Goal: Information Seeking & Learning: Compare options

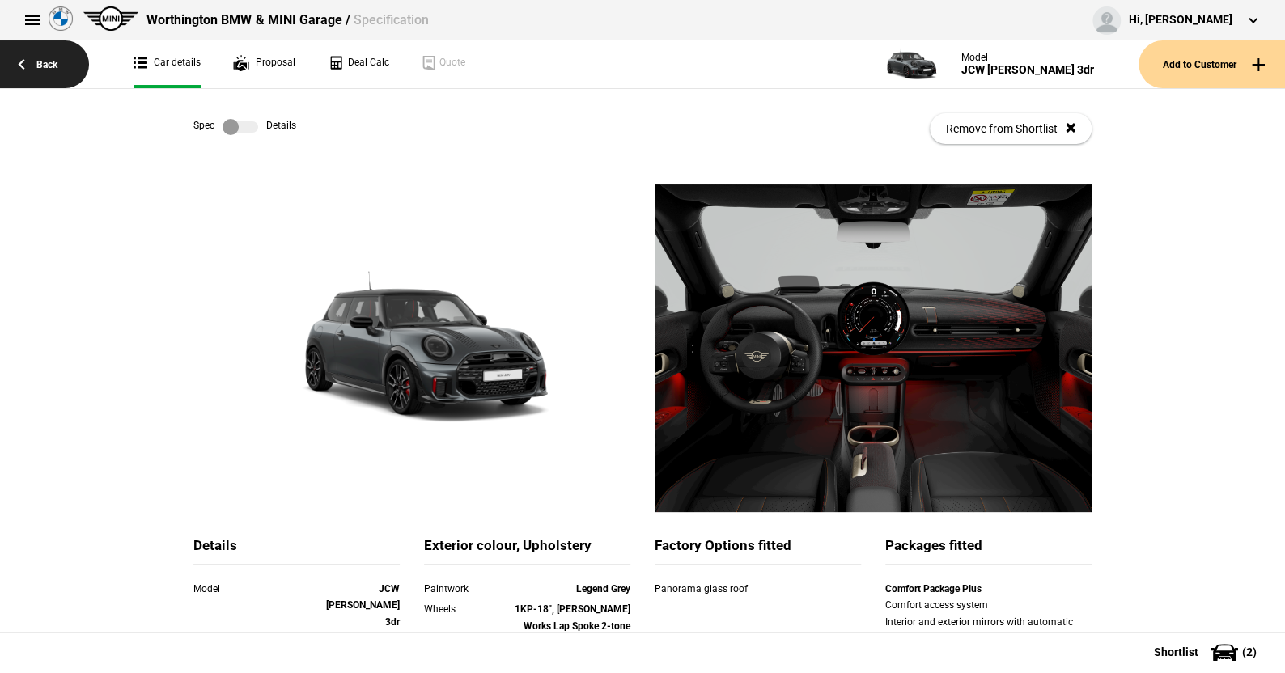
click at [46, 65] on link "Back" at bounding box center [44, 64] width 89 height 48
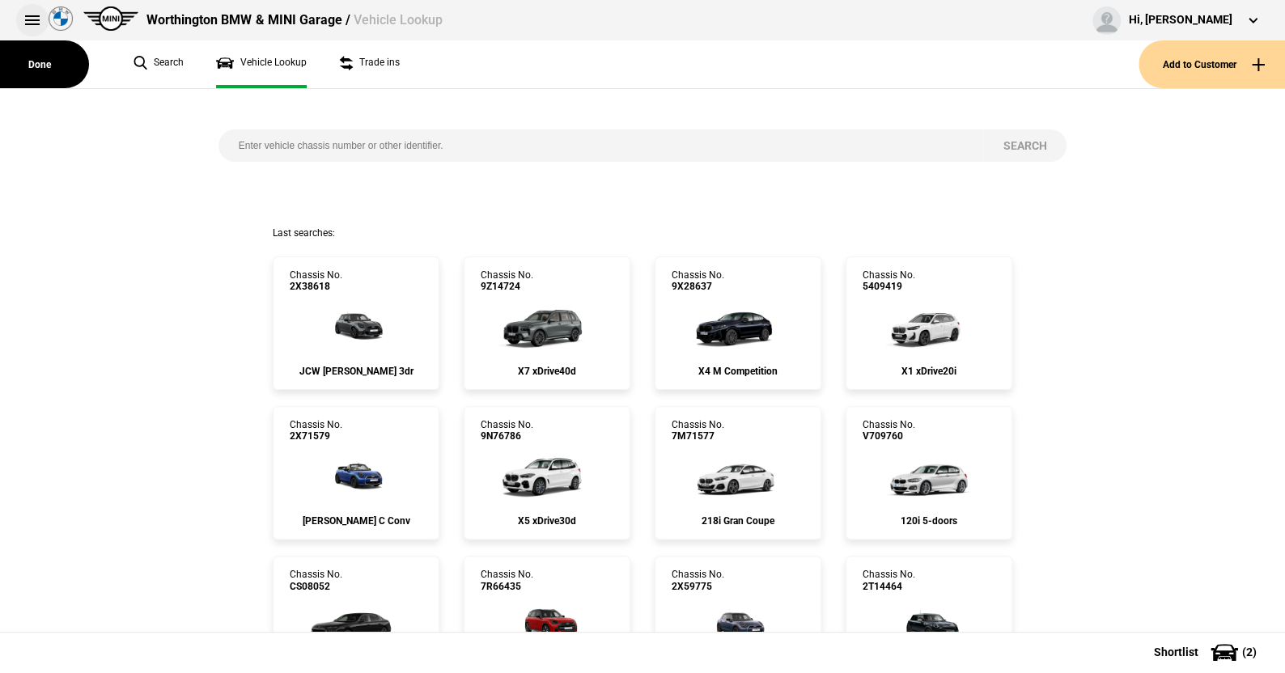
click at [32, 19] on button at bounding box center [32, 20] width 32 height 32
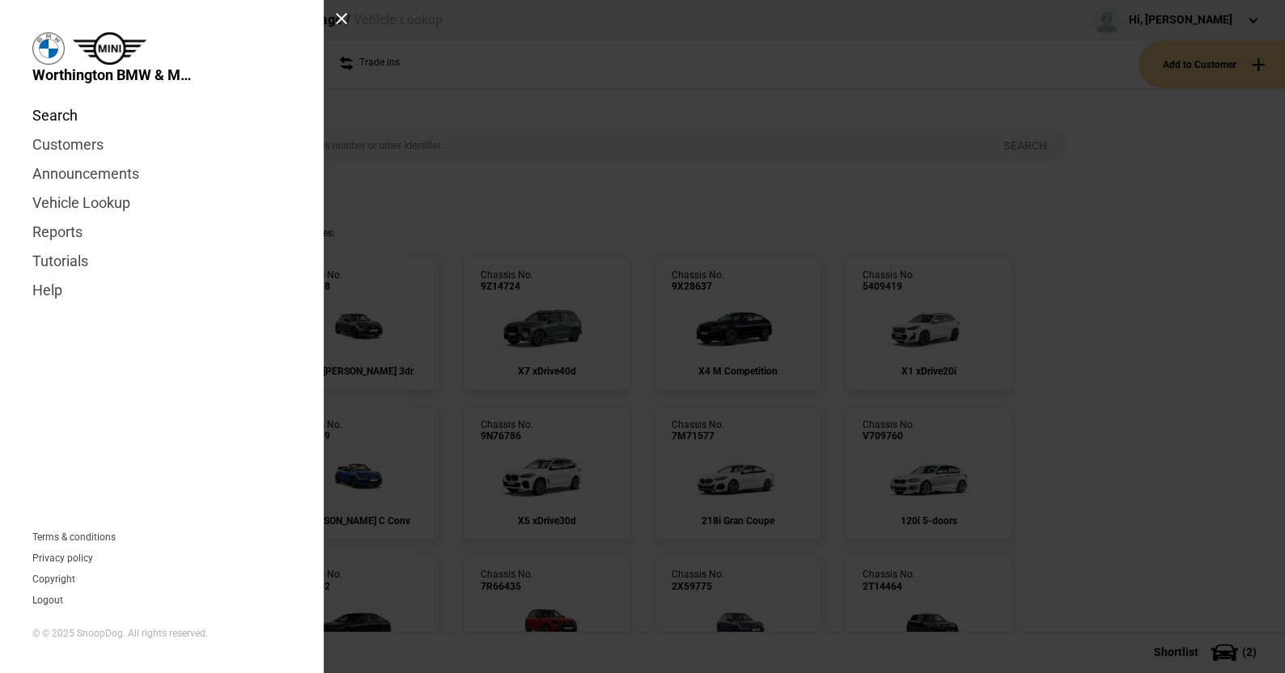
click at [70, 114] on link "Search" at bounding box center [161, 115] width 259 height 29
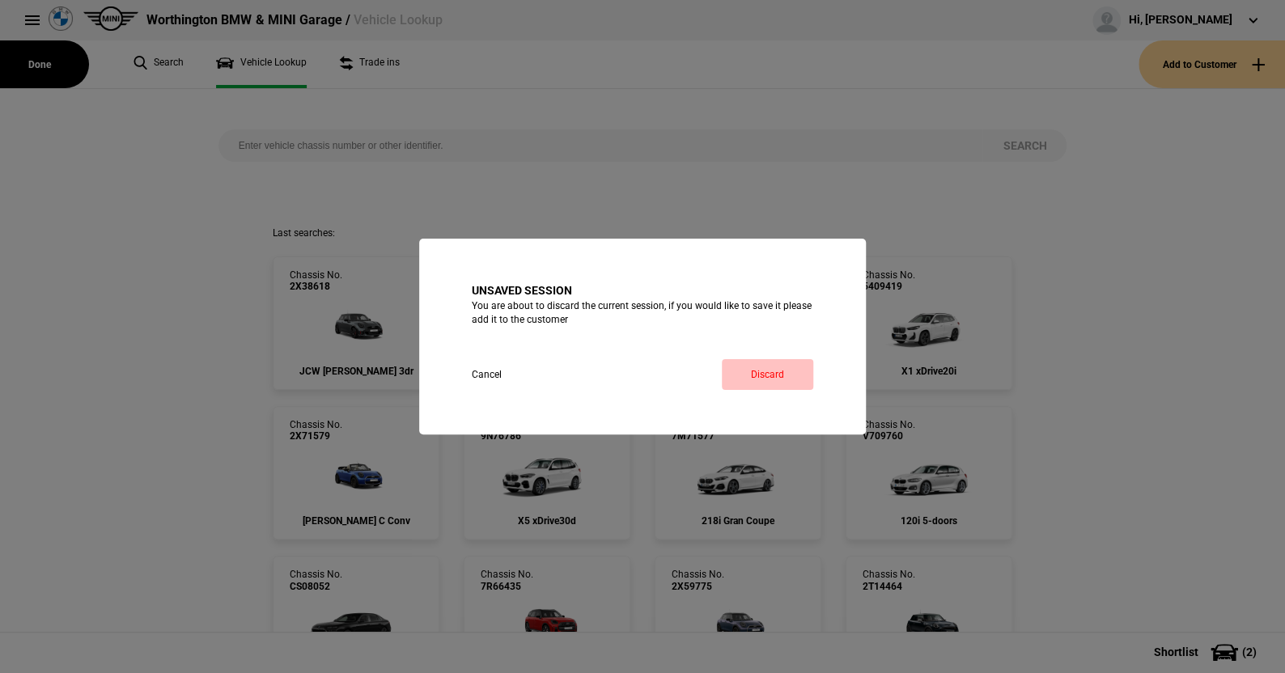
drag, startPoint x: 763, startPoint y: 372, endPoint x: 594, endPoint y: 270, distance: 198.0
click at [763, 372] on link "Discard" at bounding box center [767, 374] width 91 height 31
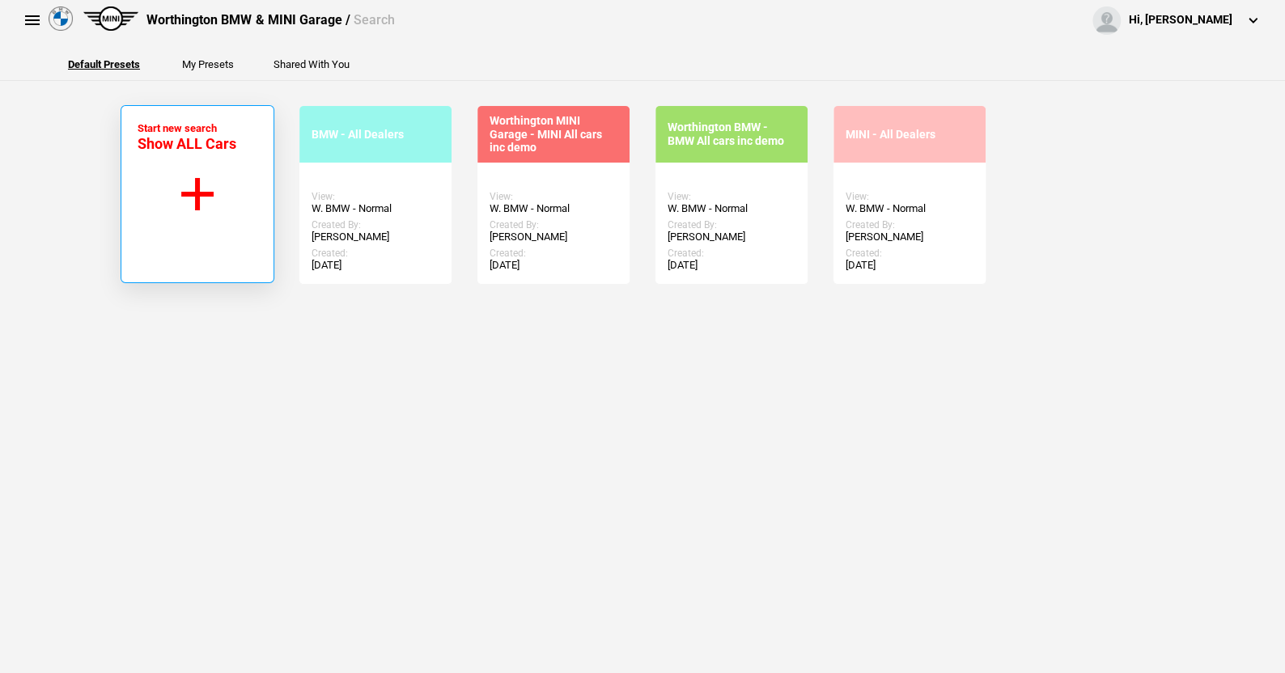
click at [193, 190] on button "Start new search Show ALL Cars" at bounding box center [198, 194] width 154 height 178
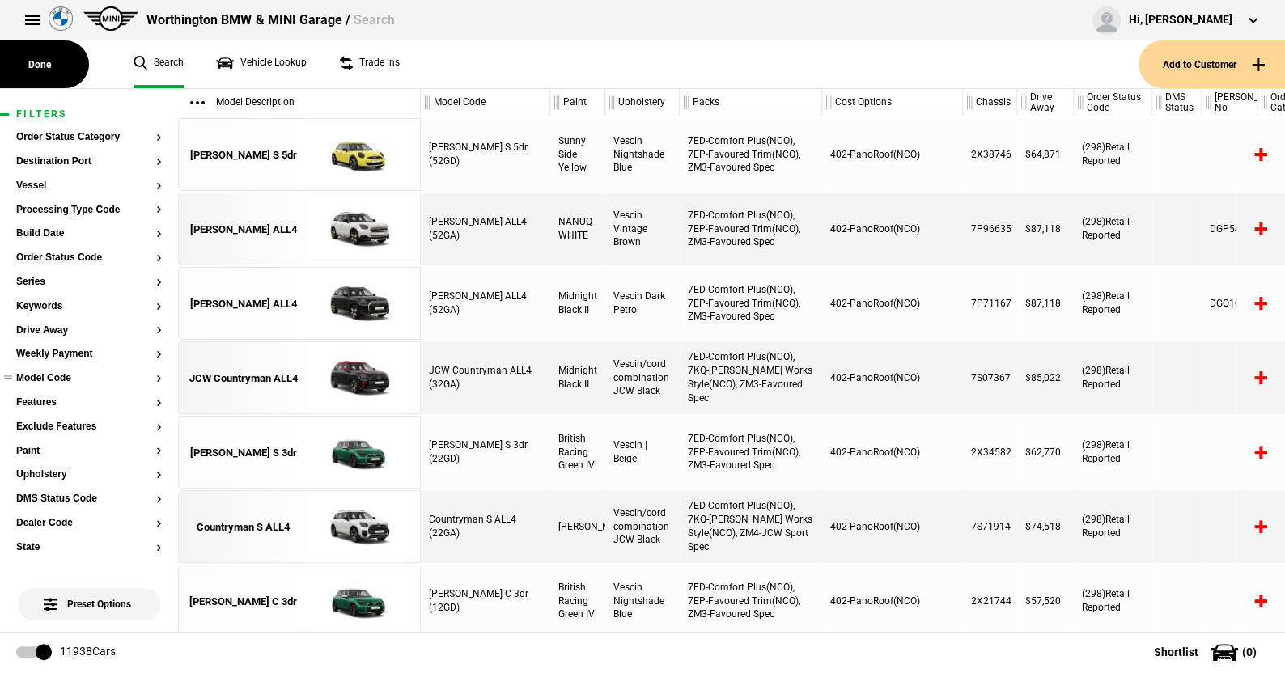
click at [53, 378] on button "Model Code" at bounding box center [89, 378] width 146 height 11
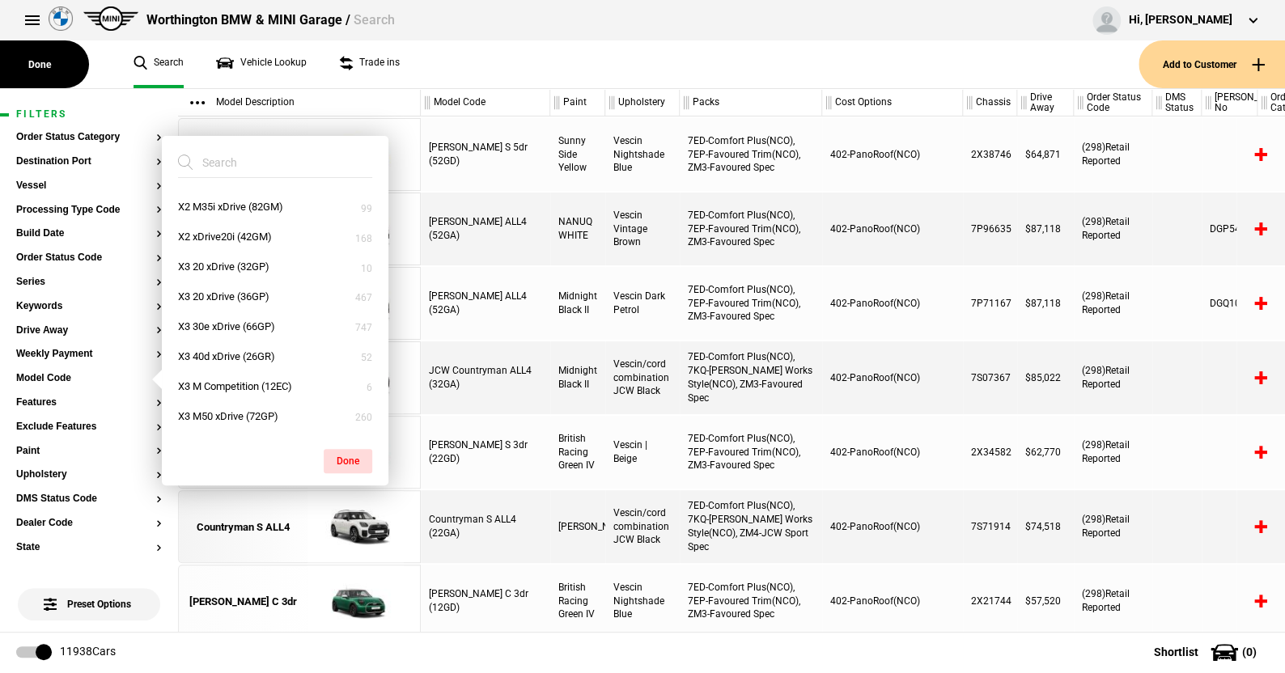
scroll to position [3269, 0]
click at [445, 66] on ul "Search Vehicle Lookup Trade ins" at bounding box center [628, 64] width 1022 height 48
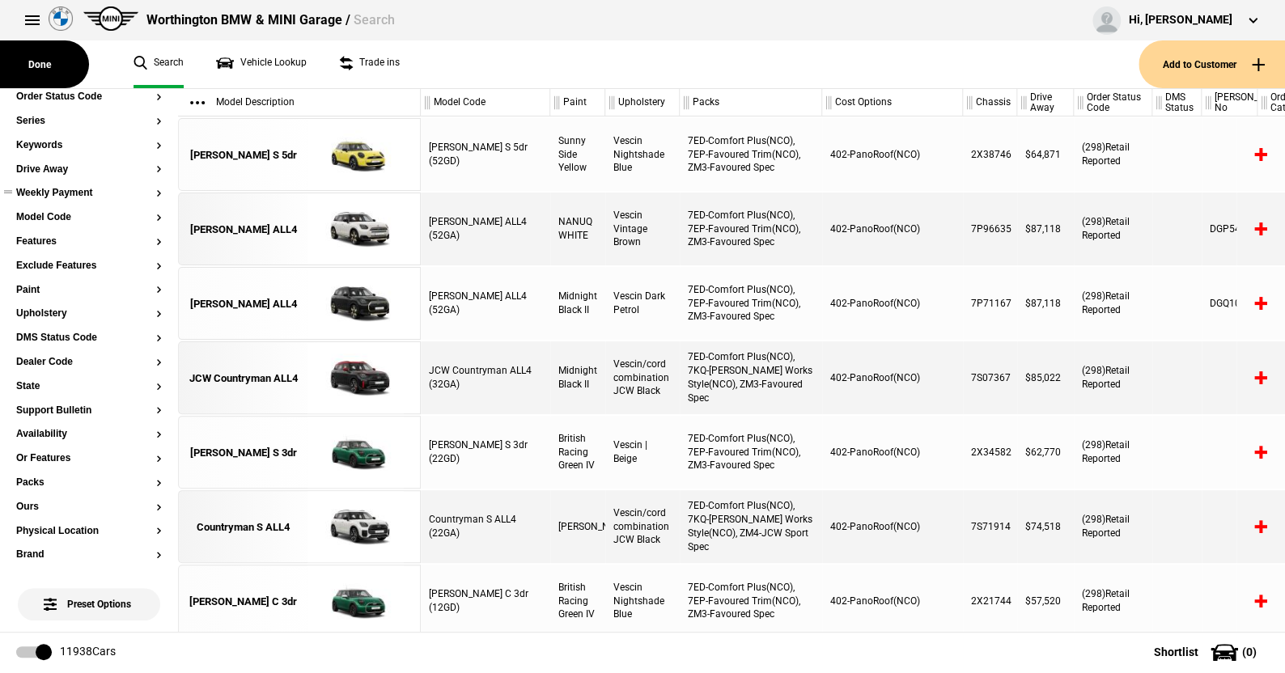
scroll to position [81, 0]
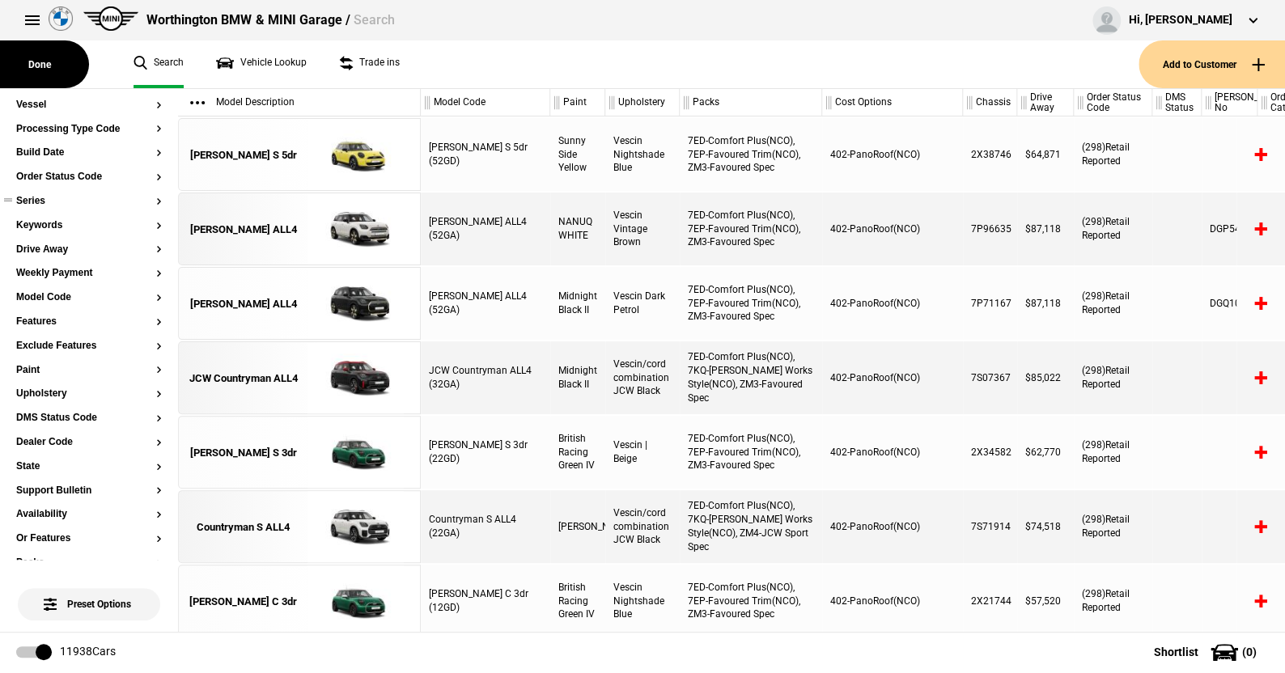
click at [31, 198] on button "Series" at bounding box center [89, 201] width 146 height 11
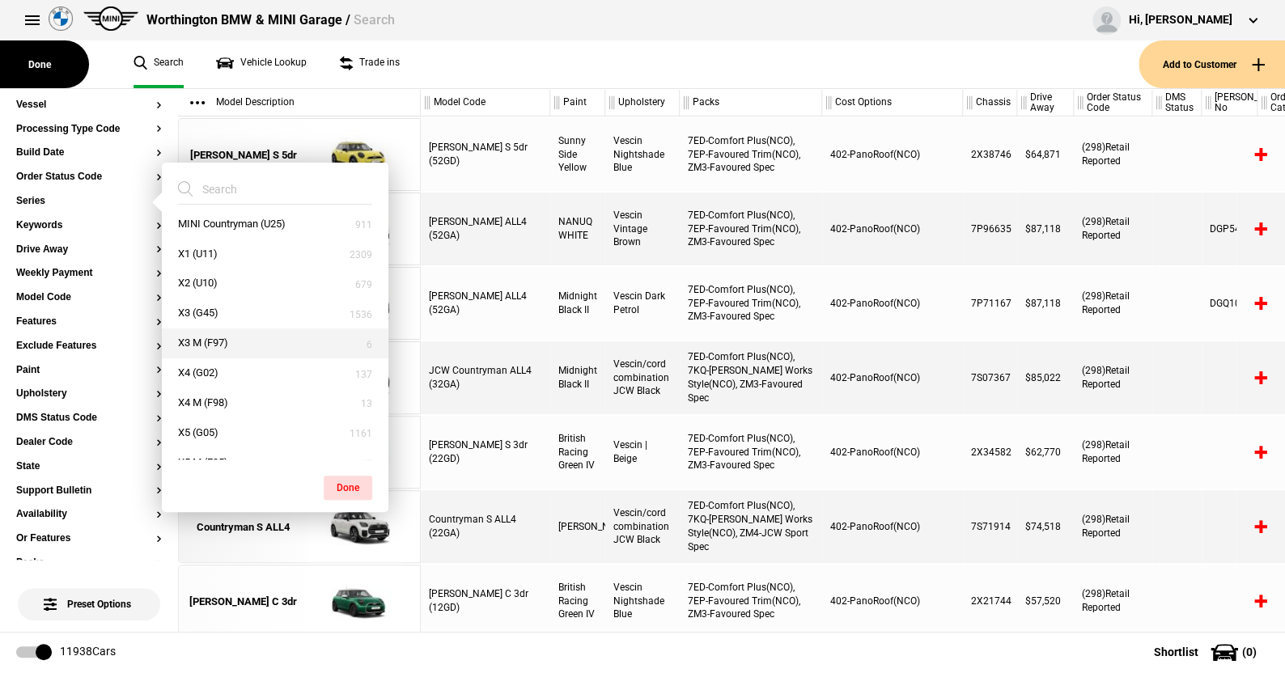
scroll to position [971, 0]
click at [200, 329] on button "X5 (G05)" at bounding box center [275, 336] width 227 height 30
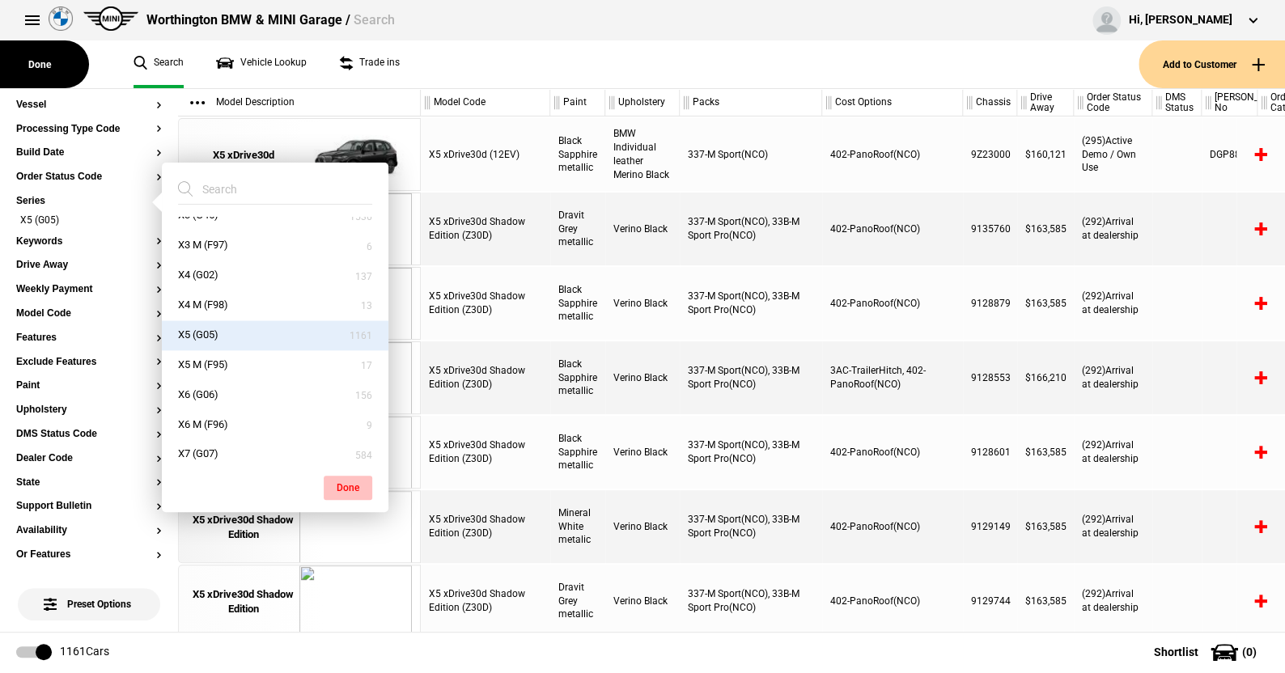
click at [344, 480] on button "Done" at bounding box center [348, 488] width 49 height 24
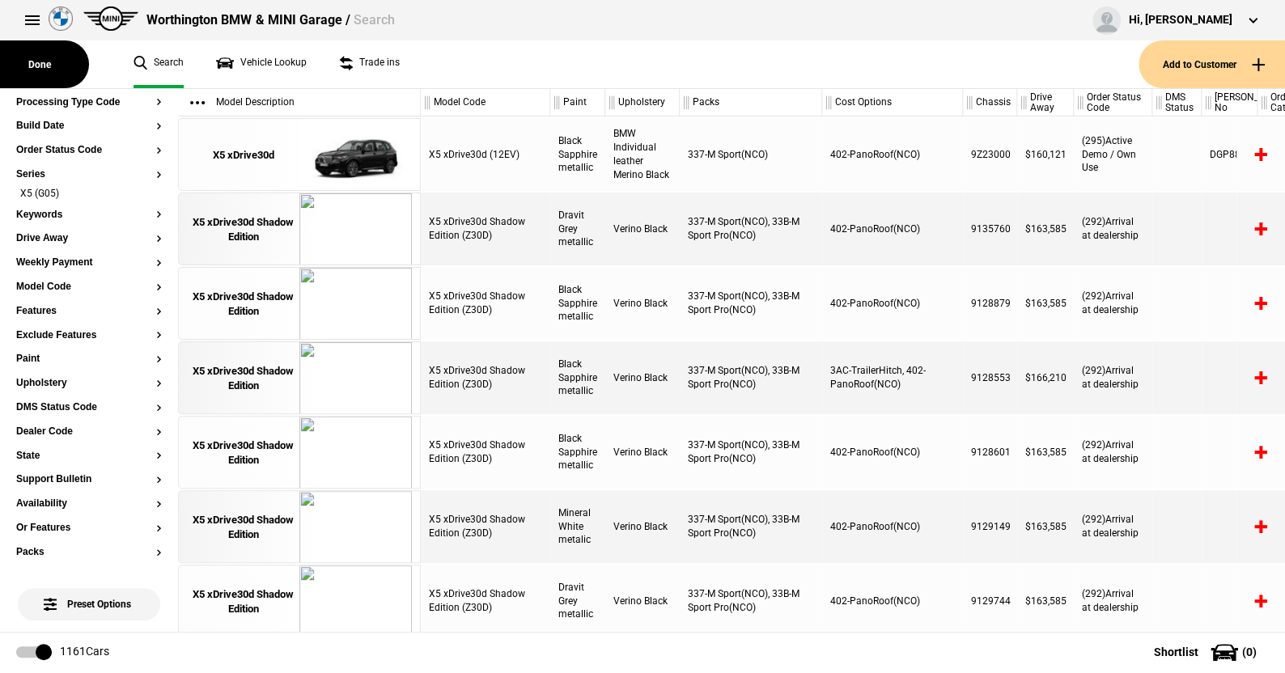
scroll to position [81, 0]
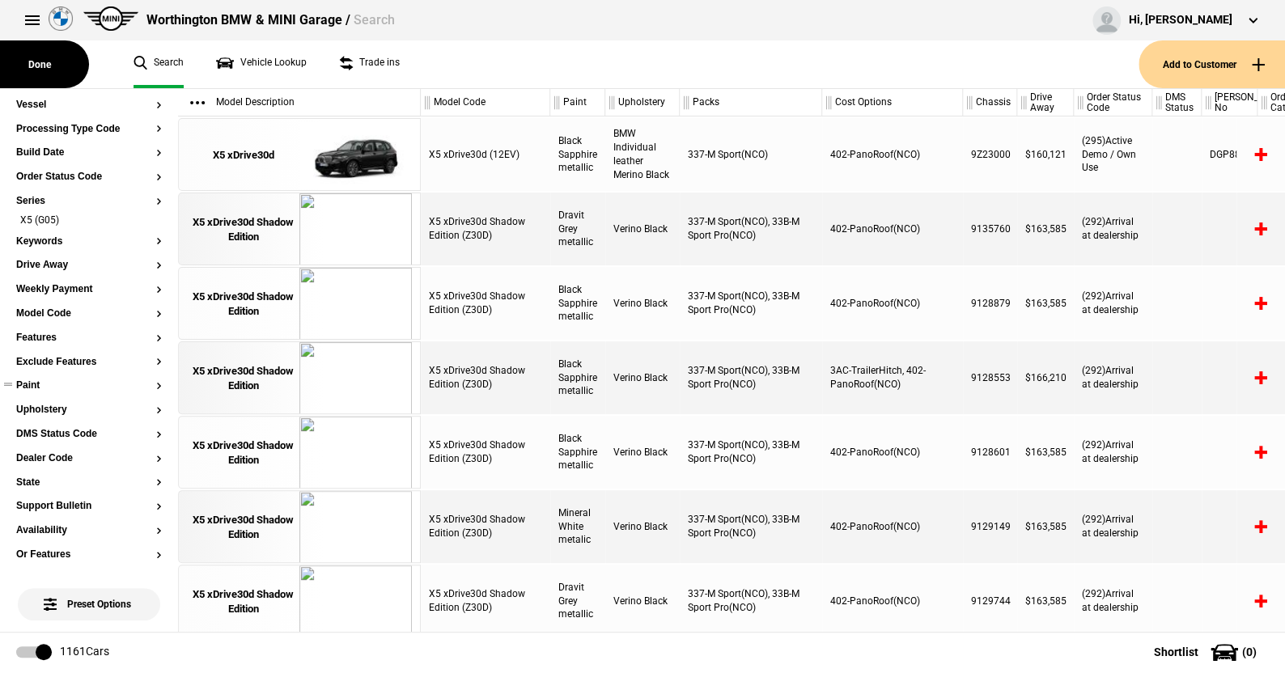
click at [41, 380] on button "Paint" at bounding box center [89, 385] width 146 height 11
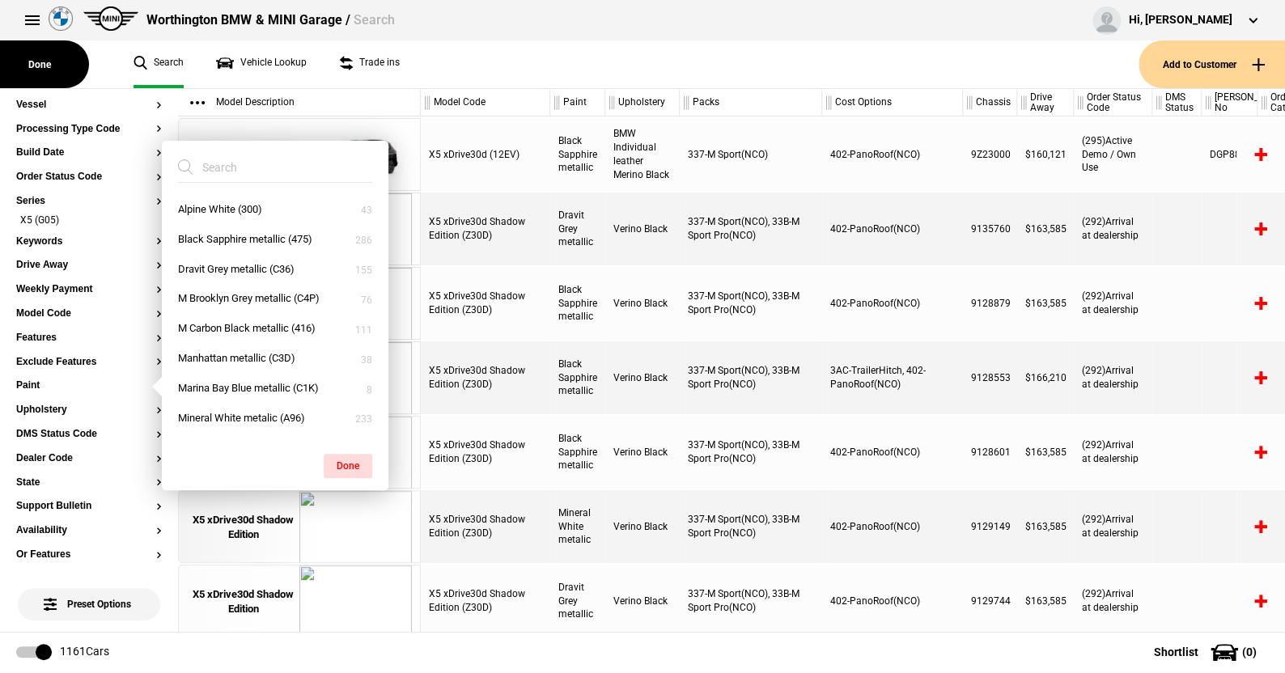
click at [468, 67] on ul "Search Vehicle Lookup Trade ins" at bounding box center [628, 64] width 1022 height 48
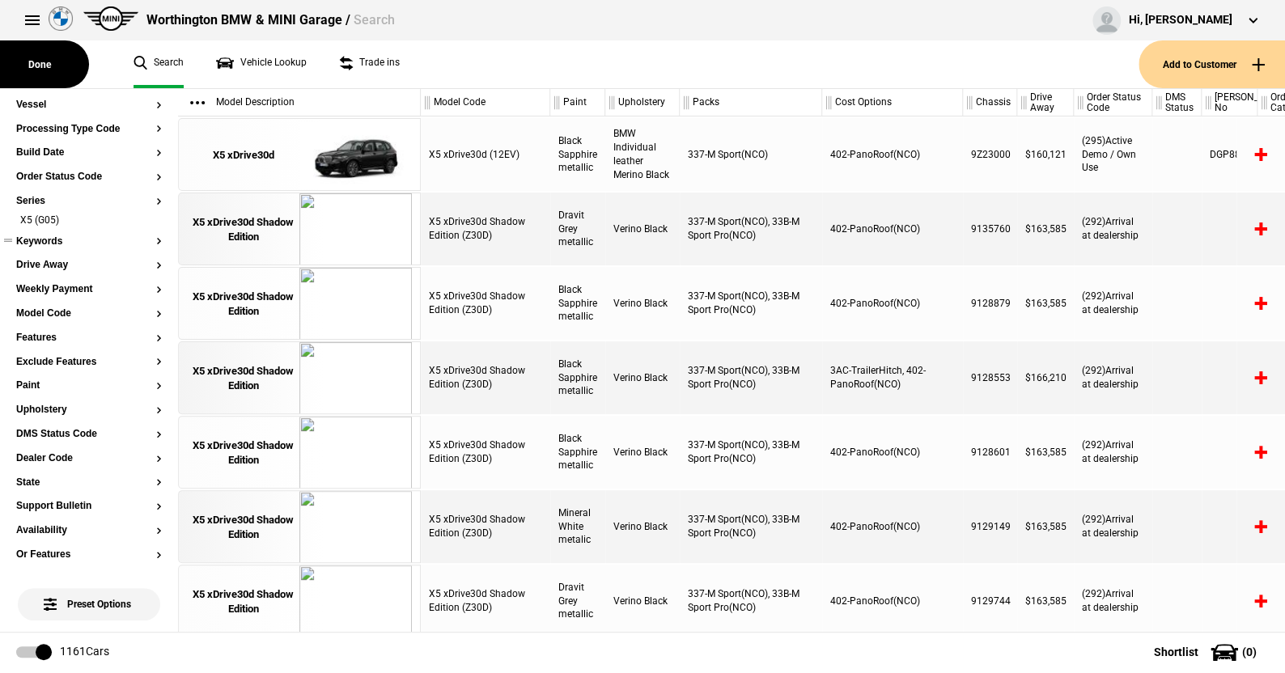
click at [58, 241] on button "Keywords" at bounding box center [89, 241] width 146 height 11
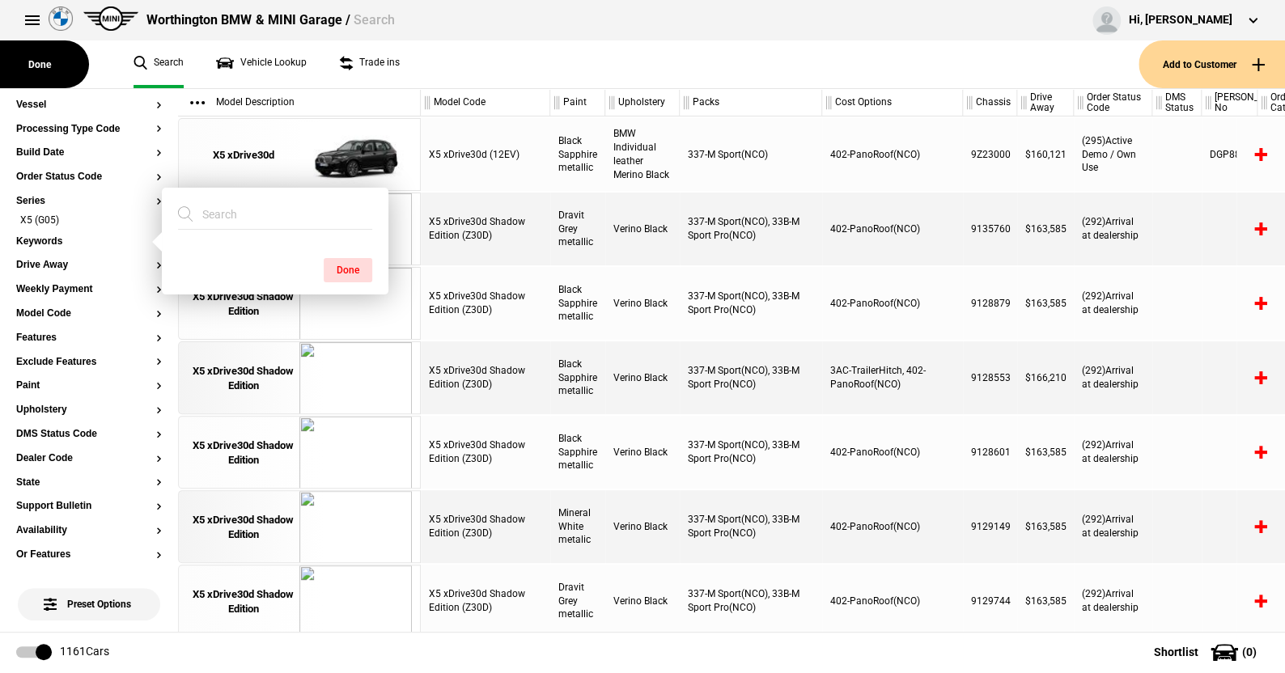
click at [478, 66] on ul "Search Vehicle Lookup Trade ins" at bounding box center [628, 64] width 1022 height 48
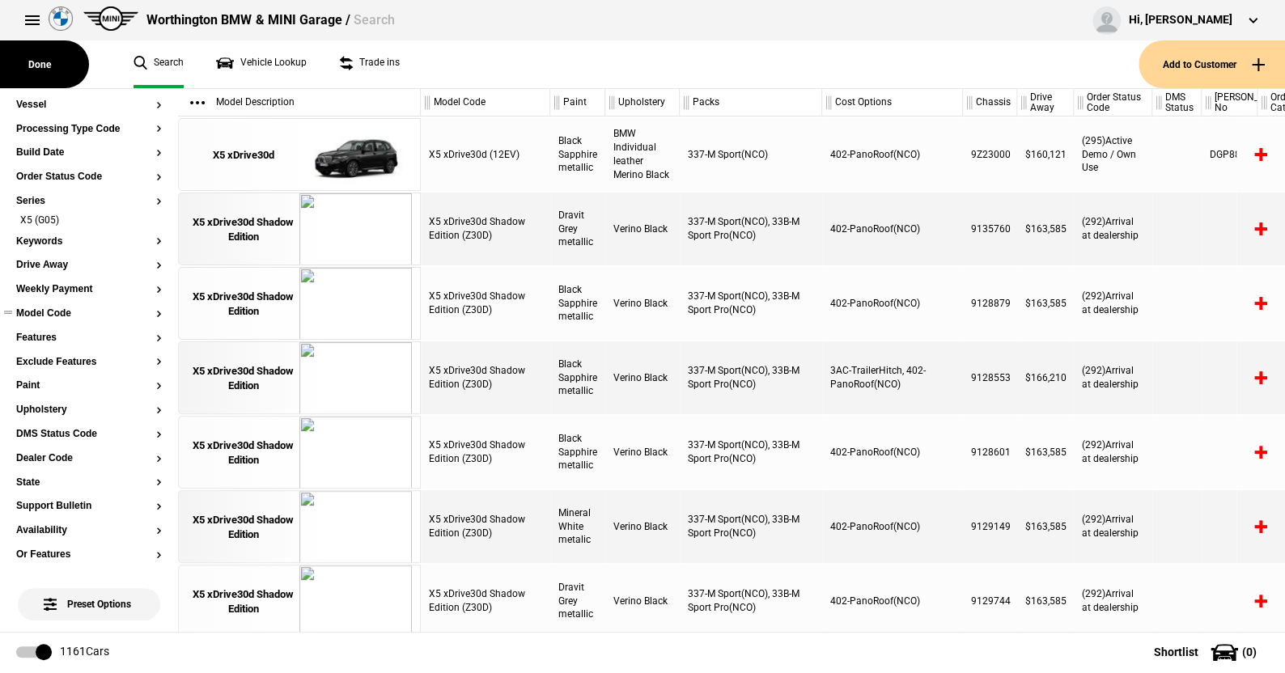
click at [50, 314] on button "Model Code" at bounding box center [89, 313] width 146 height 11
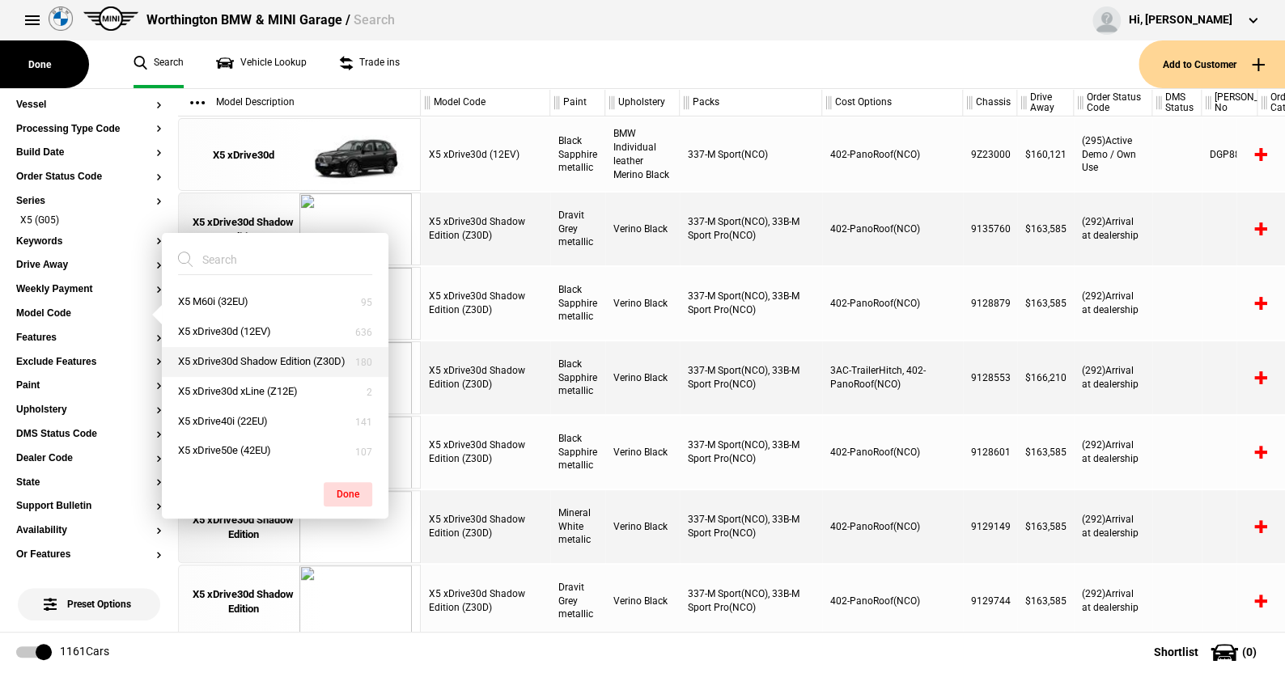
drag, startPoint x: 235, startPoint y: 359, endPoint x: 268, endPoint y: 364, distance: 33.5
click at [234, 359] on button "X5 xDrive30d Shadow Edition (Z30D)" at bounding box center [275, 362] width 227 height 30
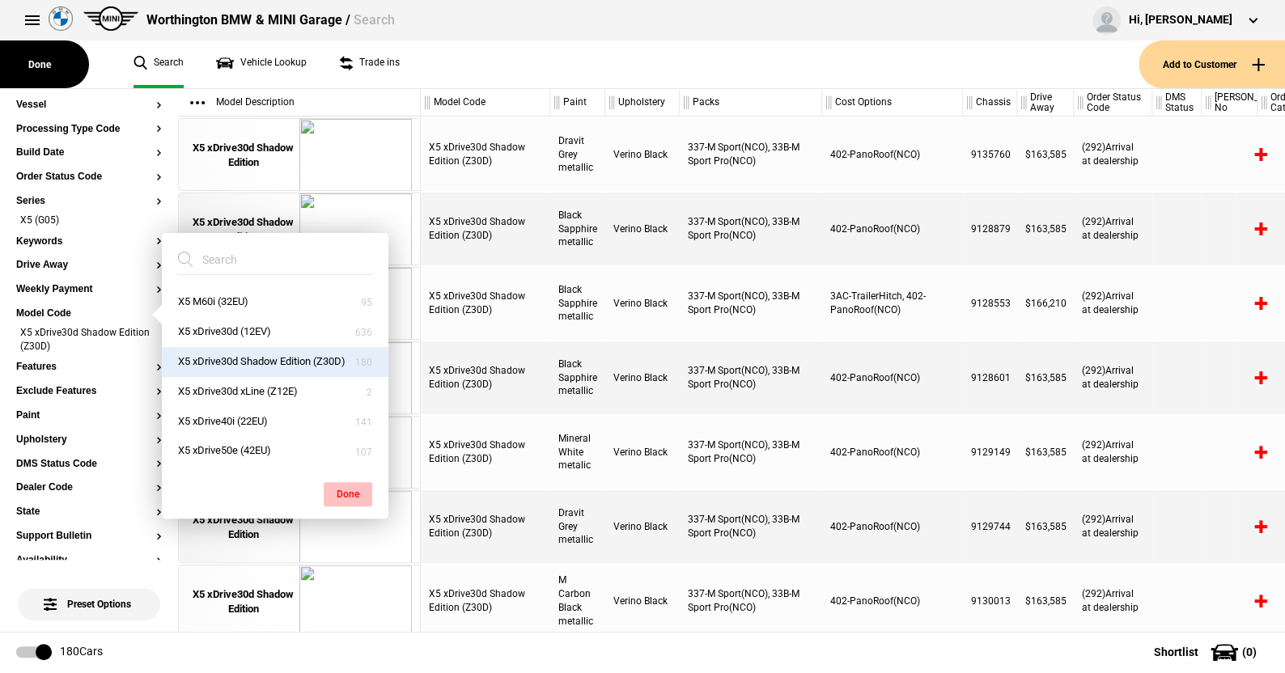
click at [348, 487] on button "Done" at bounding box center [348, 494] width 49 height 24
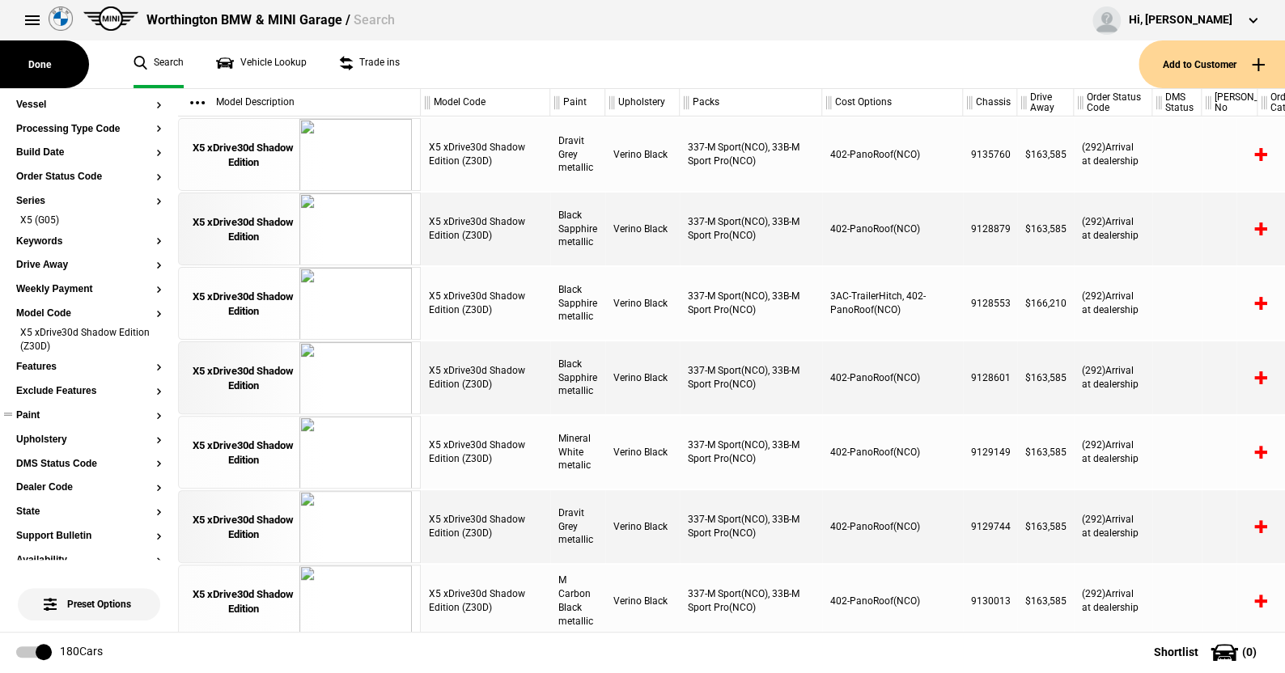
click at [36, 412] on button "Paint" at bounding box center [89, 415] width 146 height 11
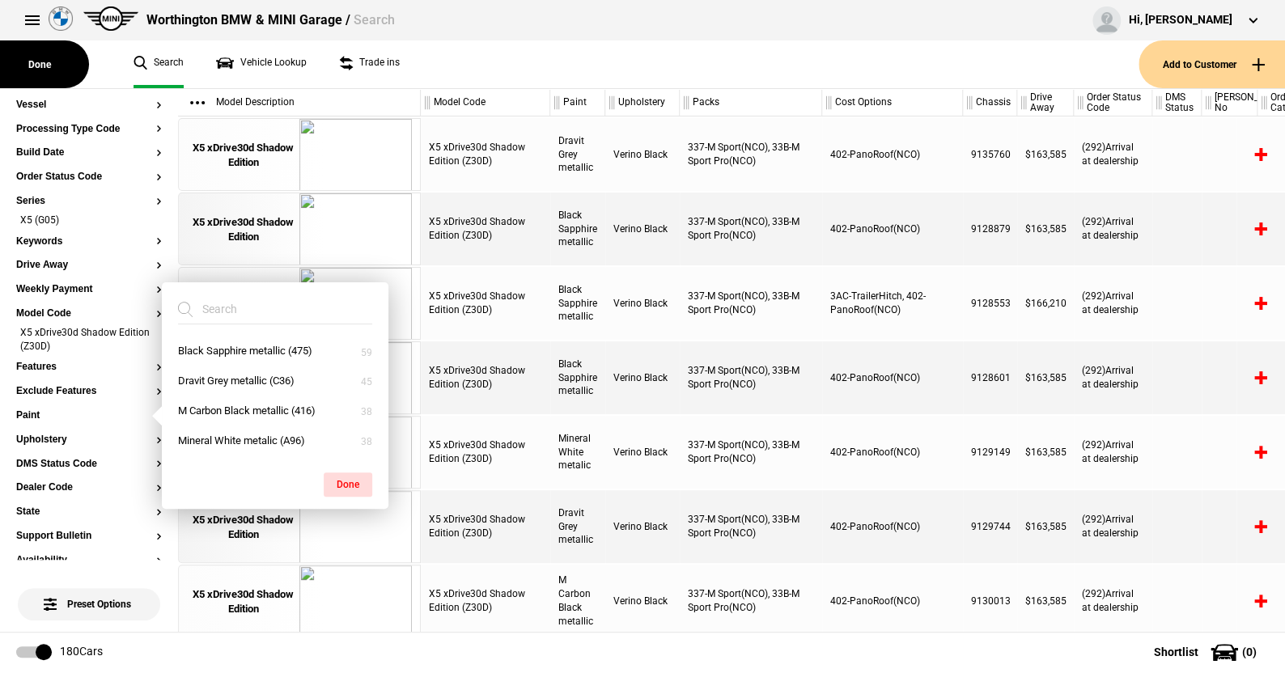
click at [547, 66] on ul "Search Vehicle Lookup Trade ins" at bounding box center [628, 64] width 1022 height 48
